Goal: Task Accomplishment & Management: Manage account settings

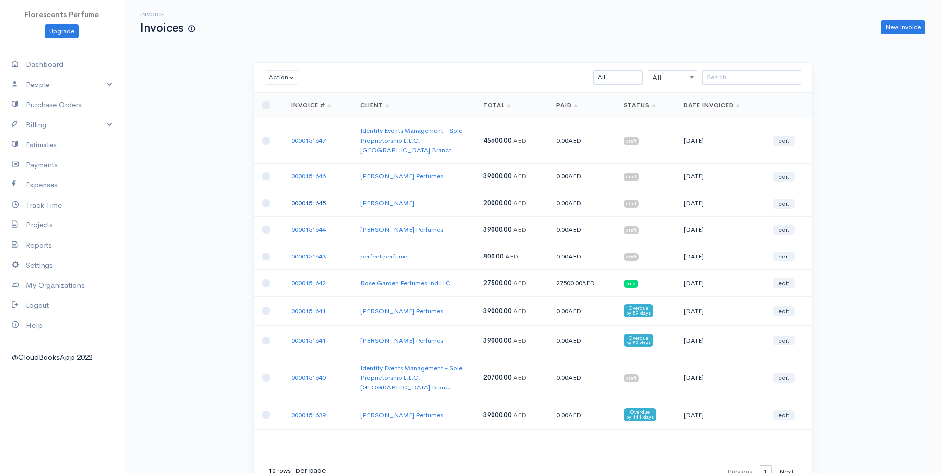
click at [320, 199] on link "0000151645" at bounding box center [308, 203] width 35 height 8
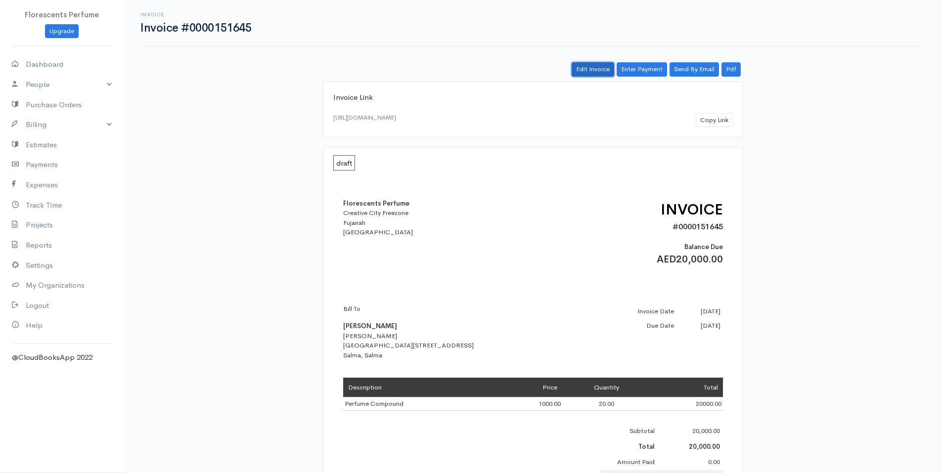
click at [604, 70] on link "Edit Invoice" at bounding box center [593, 69] width 43 height 14
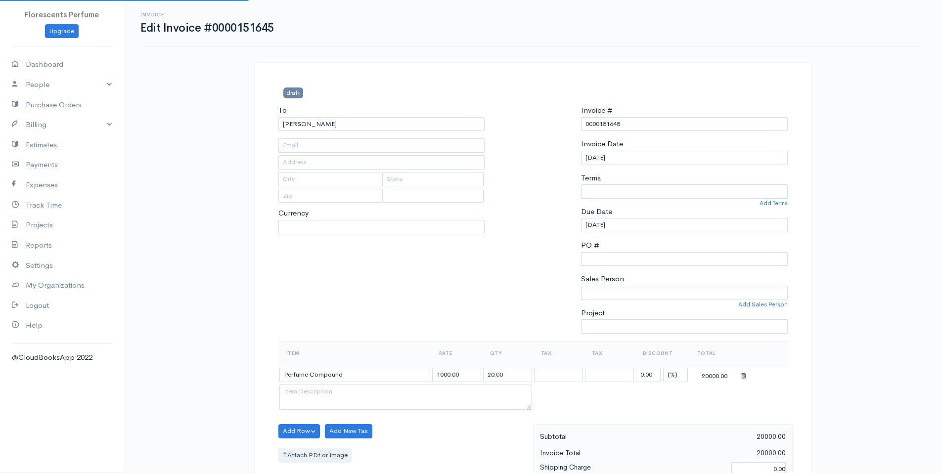
type input "[EMAIL_ADDRESS][DOMAIN_NAME]"
type input "[GEOGRAPHIC_DATA][STREET_ADDRESS]"
type input "Salma"
select select
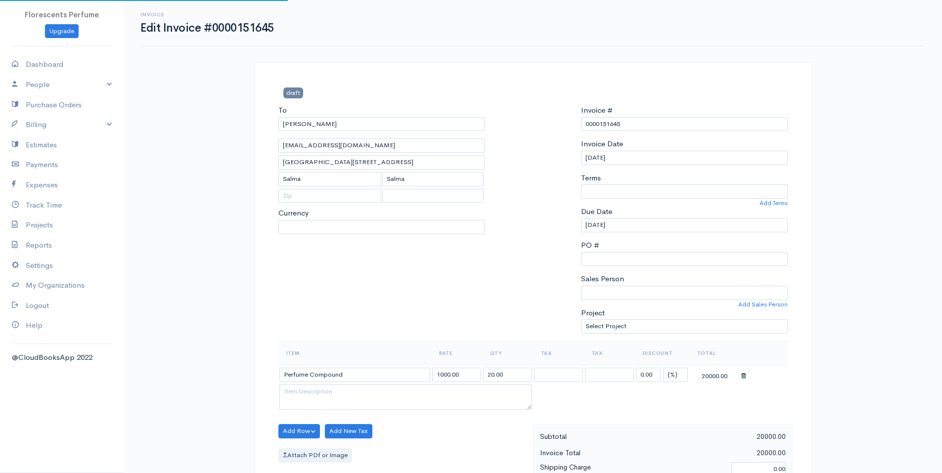
select select "0"
select select "[GEOGRAPHIC_DATA]"
select select "AED"
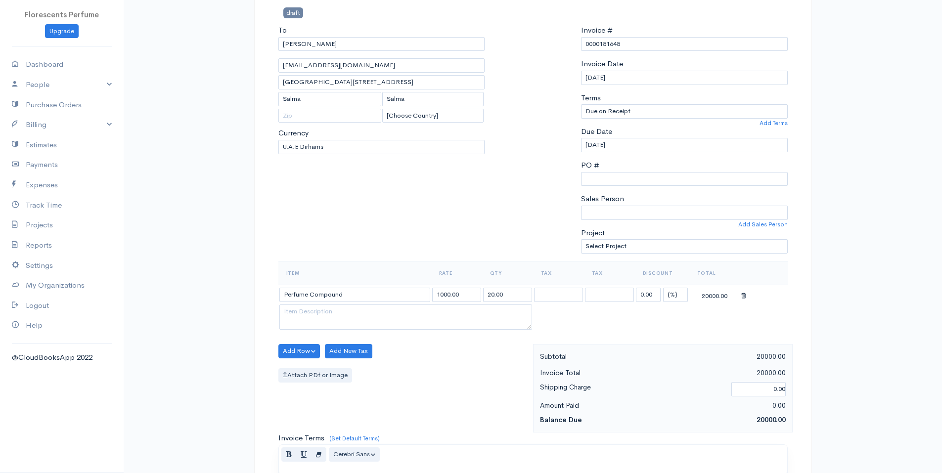
scroll to position [81, 0]
drag, startPoint x: 491, startPoint y: 292, endPoint x: 525, endPoint y: 284, distance: 35.0
click at [525, 284] on table "Item Rate Qty Tax Tax Discount Total Perfume Compound 1000.00 20.00 VAT VAT 0.0…" at bounding box center [534, 296] width 510 height 71
type input "15.00"
click at [429, 392] on div "Add Row Add Item Row Add Time Row Add New Tax Attach PDf or Image" at bounding box center [404, 388] width 260 height 89
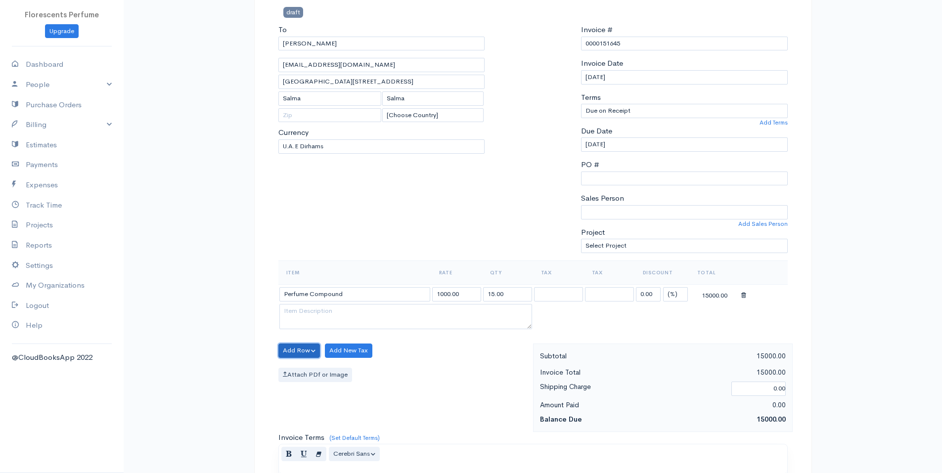
click at [306, 351] on button "Add Row" at bounding box center [300, 351] width 42 height 14
click at [307, 370] on link "Add Item Row" at bounding box center [318, 371] width 78 height 17
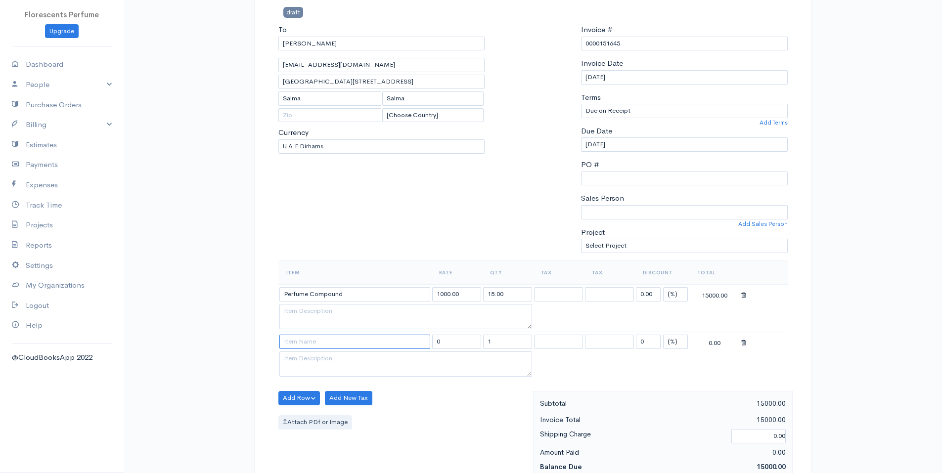
click at [339, 341] on input at bounding box center [354, 342] width 151 height 14
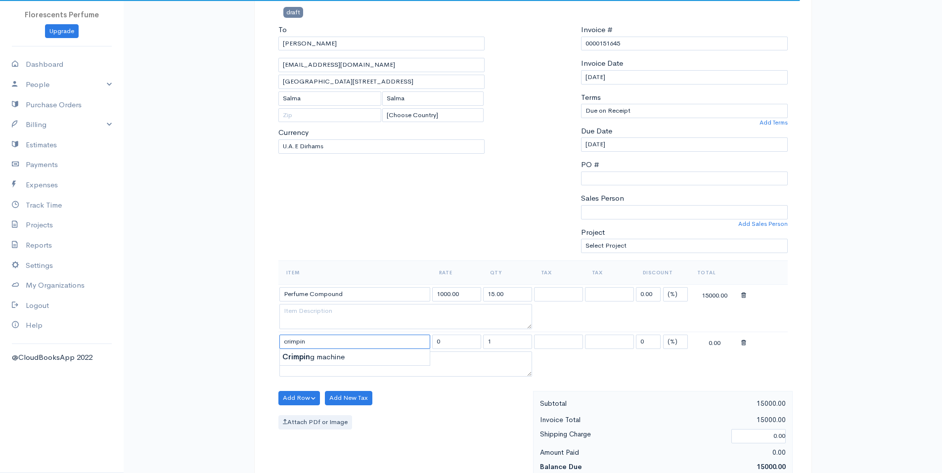
type input "Crimping machine"
type input "800.00"
click at [316, 357] on body "Florescents Perfume Upgrade Dashboard People Clients Vendors Staff Users Purcha…" at bounding box center [471, 370] width 942 height 903
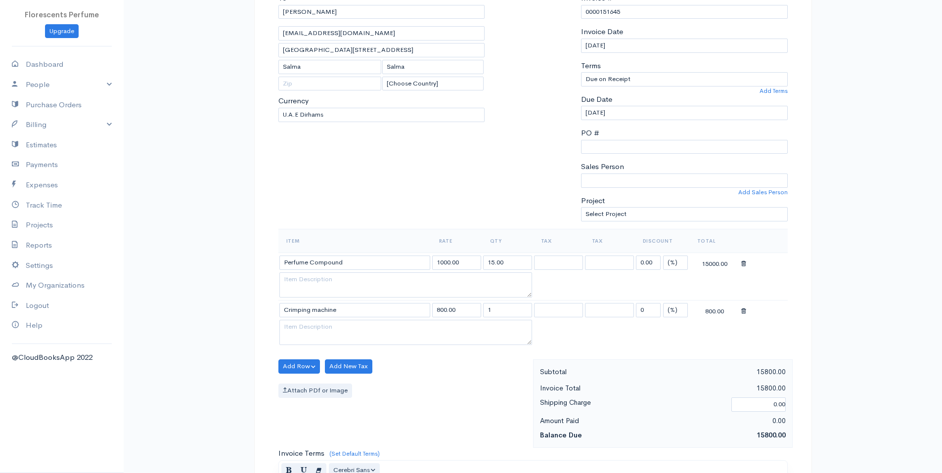
scroll to position [113, 0]
click at [441, 405] on div "Add Row Add Item Row Add Time Row Add New Tax Attach PDf or Image" at bounding box center [404, 403] width 260 height 89
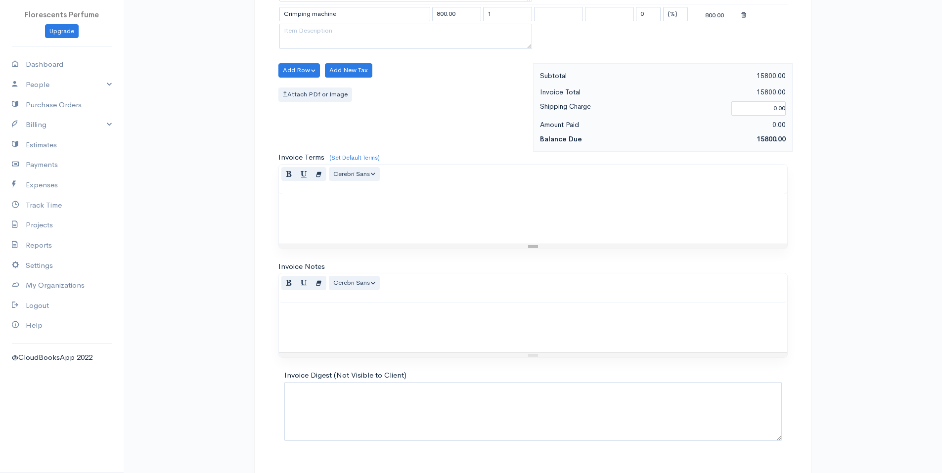
scroll to position [429, 0]
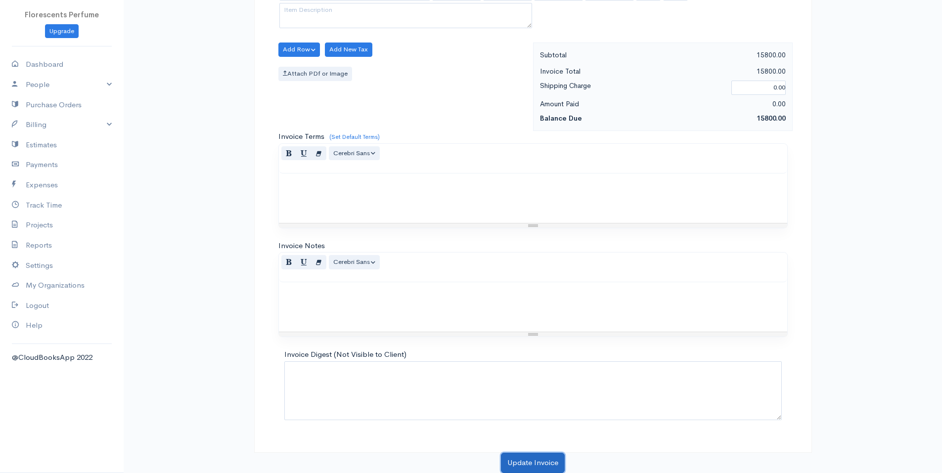
click at [538, 457] on button "Update Invoice" at bounding box center [533, 463] width 64 height 20
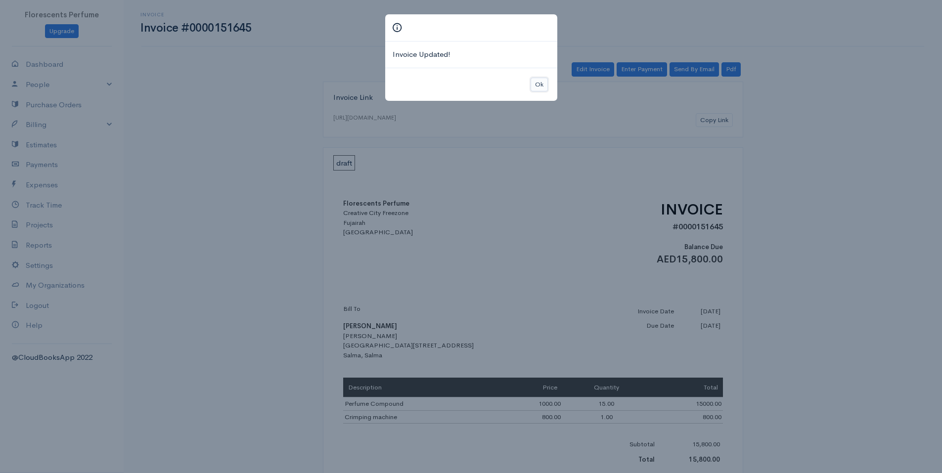
click at [539, 83] on button "Ok" at bounding box center [539, 85] width 17 height 14
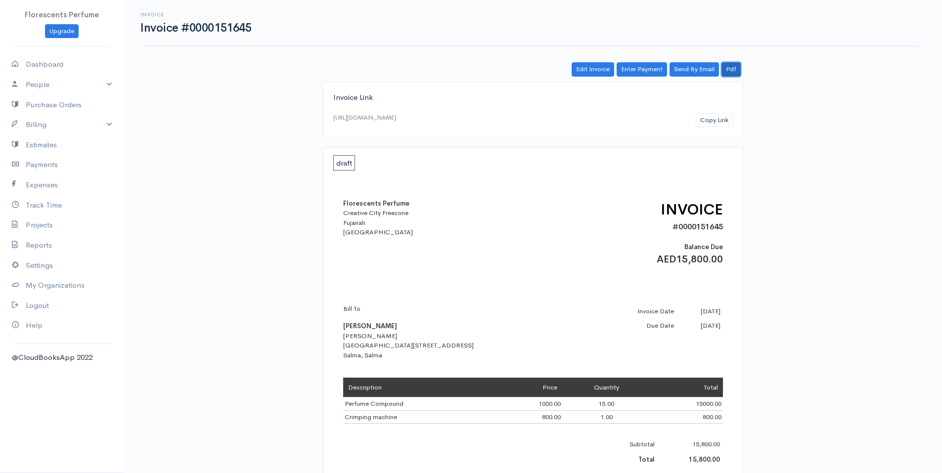
click at [734, 72] on link "Pdf" at bounding box center [731, 69] width 19 height 14
